Goal: Register for event/course: Register for event/course

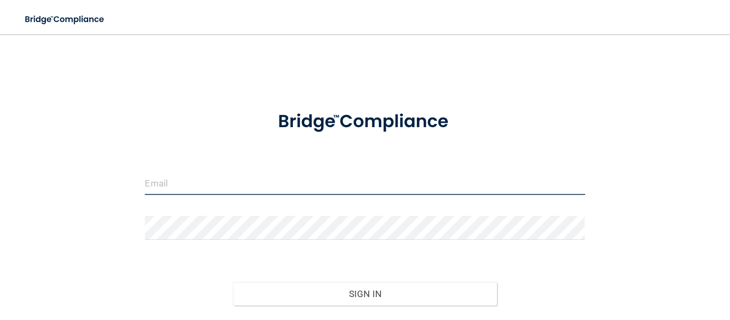
click at [300, 183] on input "email" at bounding box center [365, 183] width 440 height 24
type input "[EMAIL_ADDRESS][DOMAIN_NAME]"
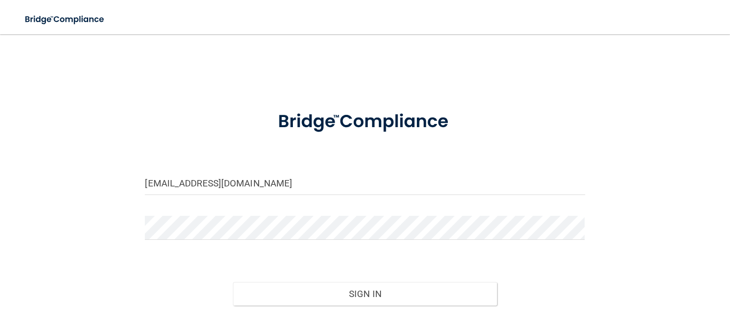
click at [214, 215] on form "[EMAIL_ADDRESS][DOMAIN_NAME] Invalid email/password. You don't have permission …" at bounding box center [365, 221] width 440 height 246
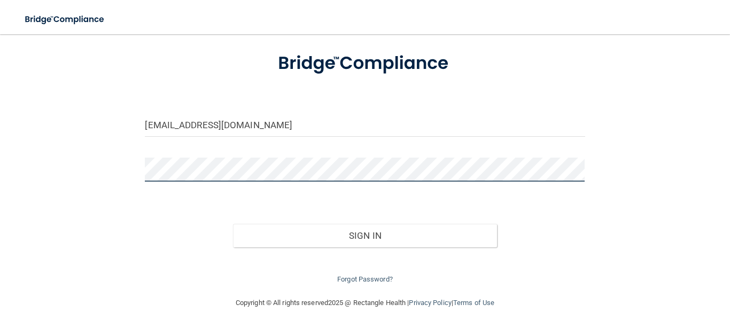
scroll to position [59, 0]
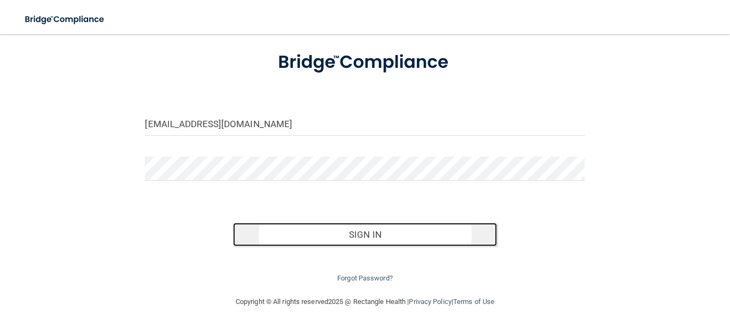
click at [379, 235] on button "Sign In" at bounding box center [365, 235] width 264 height 24
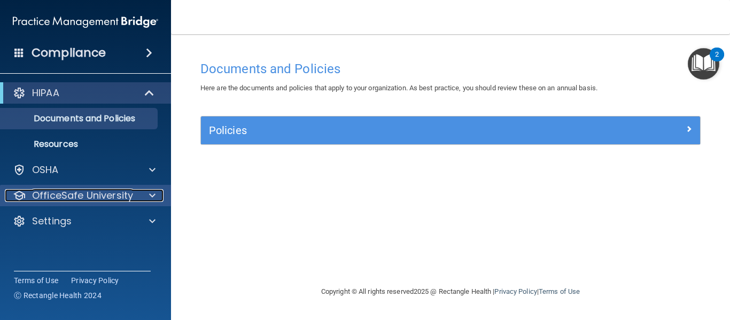
click at [96, 198] on p "OfficeSafe University" at bounding box center [82, 195] width 101 height 13
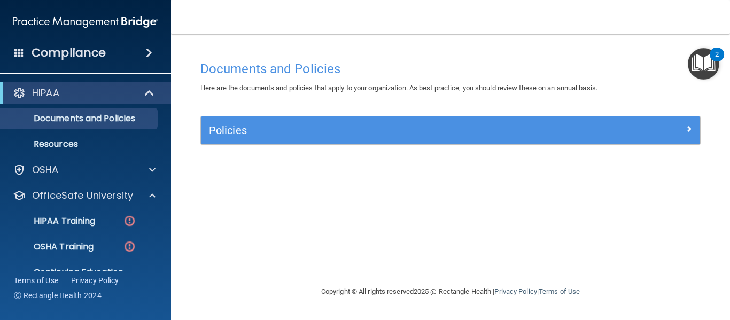
drag, startPoint x: 729, startPoint y: 125, endPoint x: 729, endPoint y: 155, distance: 29.9
click at [729, 155] on main "Documents and Policies Here are the documents and policies that apply to your o…" at bounding box center [450, 177] width 559 height 286
click at [82, 250] on p "OSHA Training" at bounding box center [50, 246] width 87 height 11
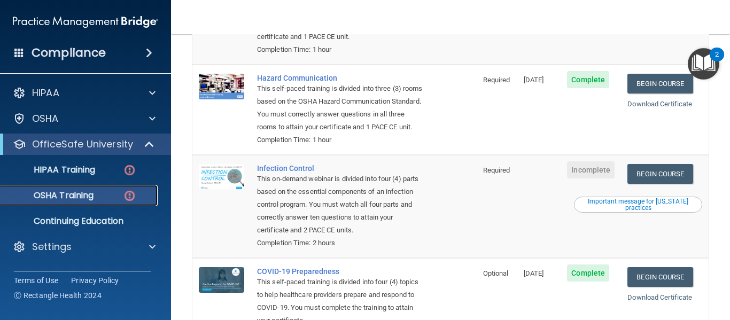
scroll to position [200, 0]
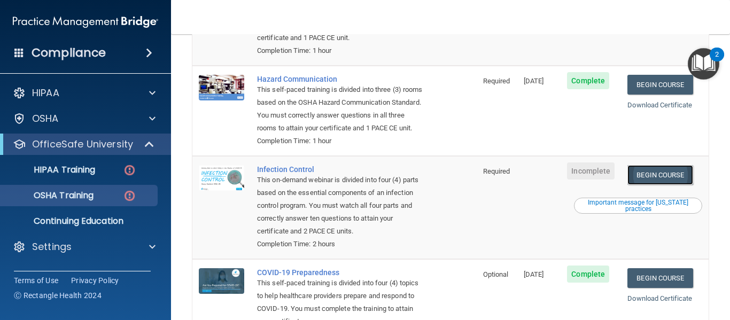
click at [653, 172] on link "Begin Course" at bounding box center [659, 175] width 65 height 20
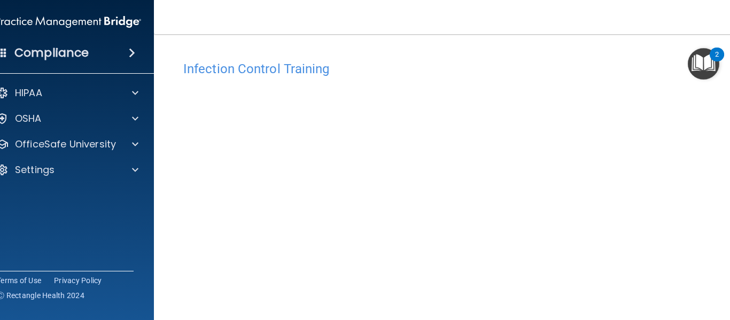
click at [727, 122] on main "Infection Control Training This course doesn’t expire until . Are you sure you …" at bounding box center [450, 177] width 593 height 286
drag, startPoint x: 729, startPoint y: 121, endPoint x: 726, endPoint y: 131, distance: 11.2
click at [726, 131] on main "Infection Control Training This course doesn’t expire until . Are you sure you …" at bounding box center [450, 177] width 593 height 286
